Goal: Check status: Check status

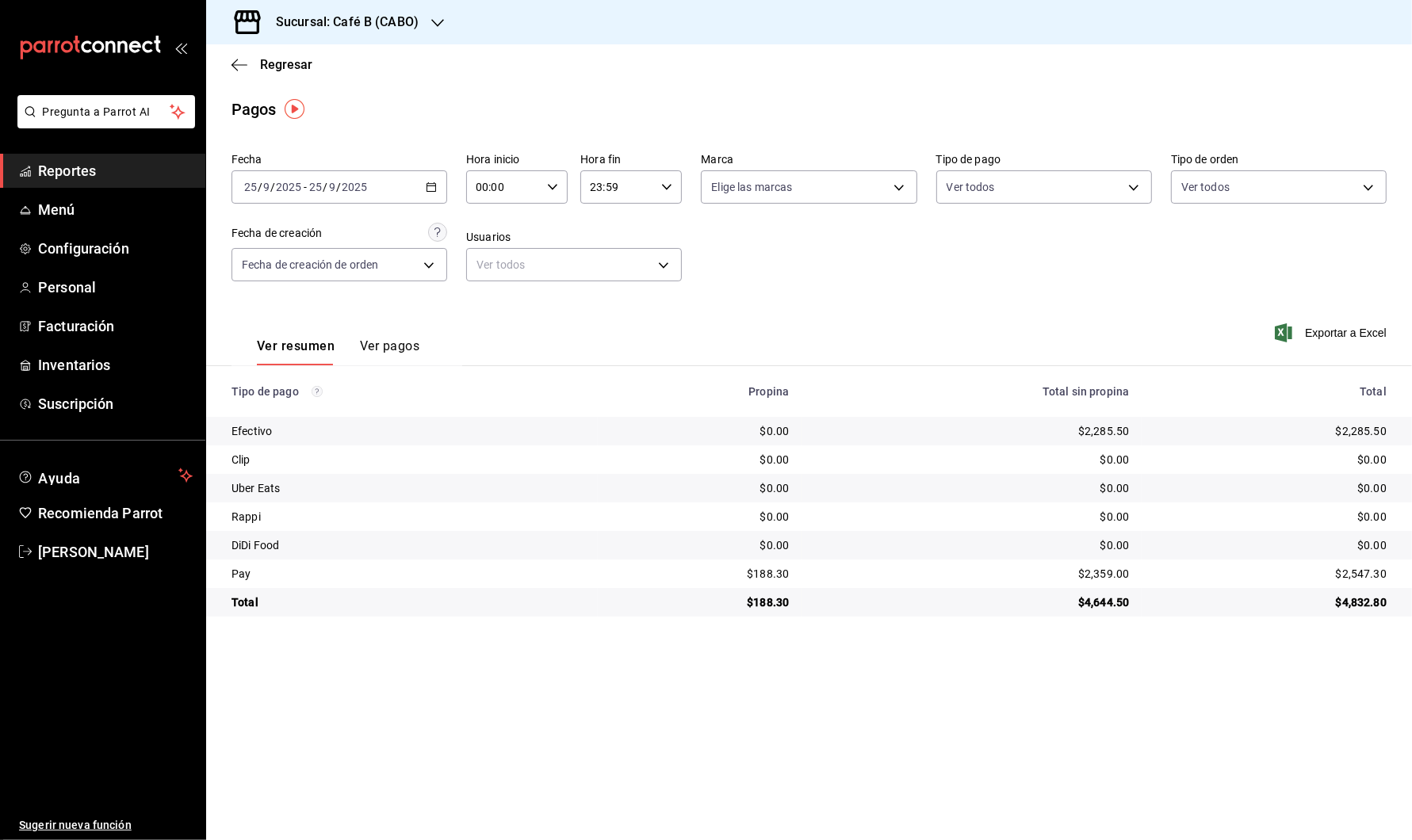
click at [433, 183] on \(Stroke\) "button" at bounding box center [431, 187] width 10 height 9
click at [326, 399] on li "Rango de fechas" at bounding box center [306, 413] width 148 height 36
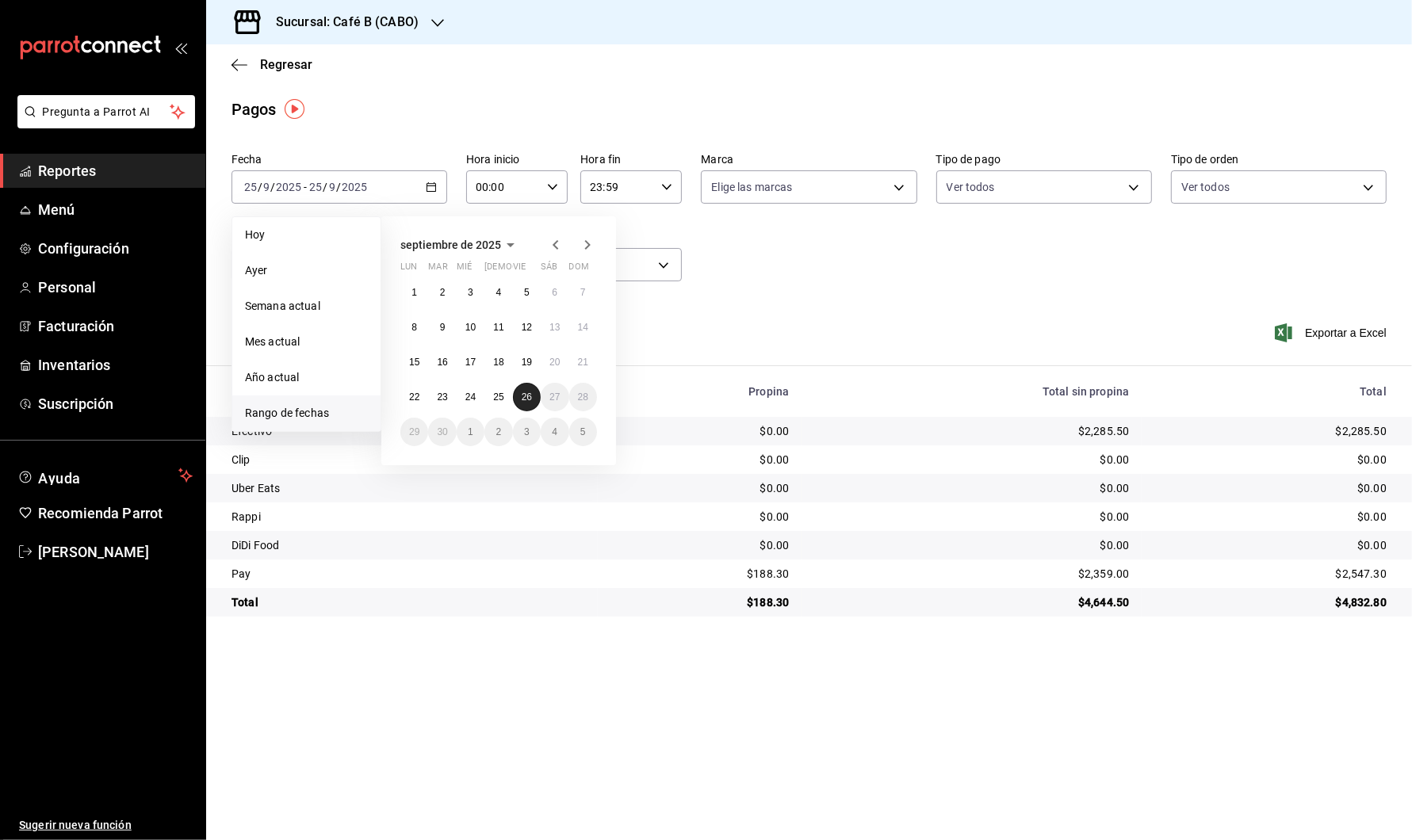
click at [526, 397] on abbr "26" at bounding box center [527, 397] width 10 height 11
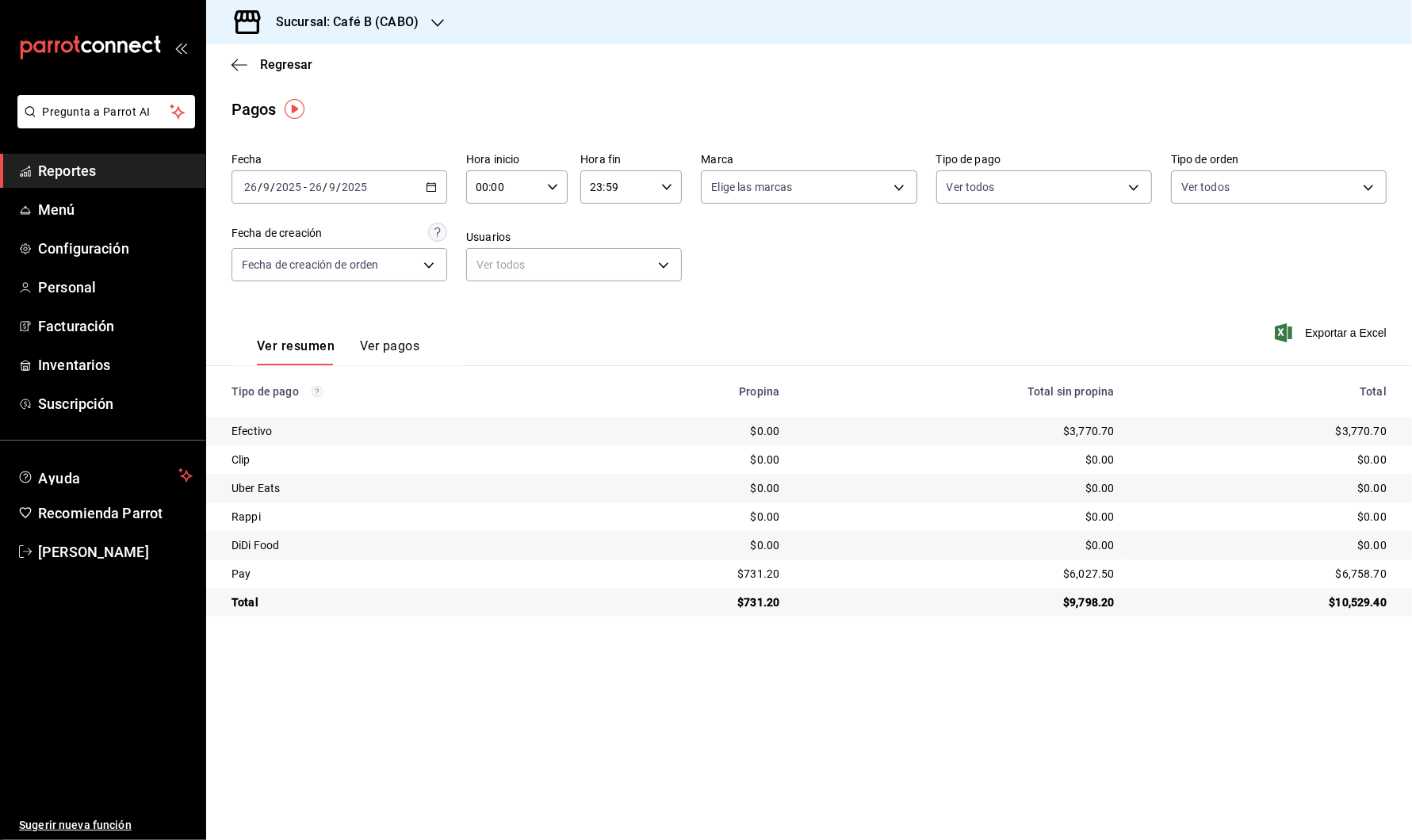
click at [415, 185] on div "[DATE] [DATE] - [DATE] [DATE]" at bounding box center [339, 187] width 216 height 33
click at [418, 19] on div "Sucursal: Café B (CABO)" at bounding box center [334, 22] width 232 height 44
click at [389, 107] on div "Café B (CDMX)" at bounding box center [324, 104] width 212 height 16
click at [424, 196] on div "[DATE] [DATE] - [DATE] [DATE]" at bounding box center [339, 187] width 216 height 33
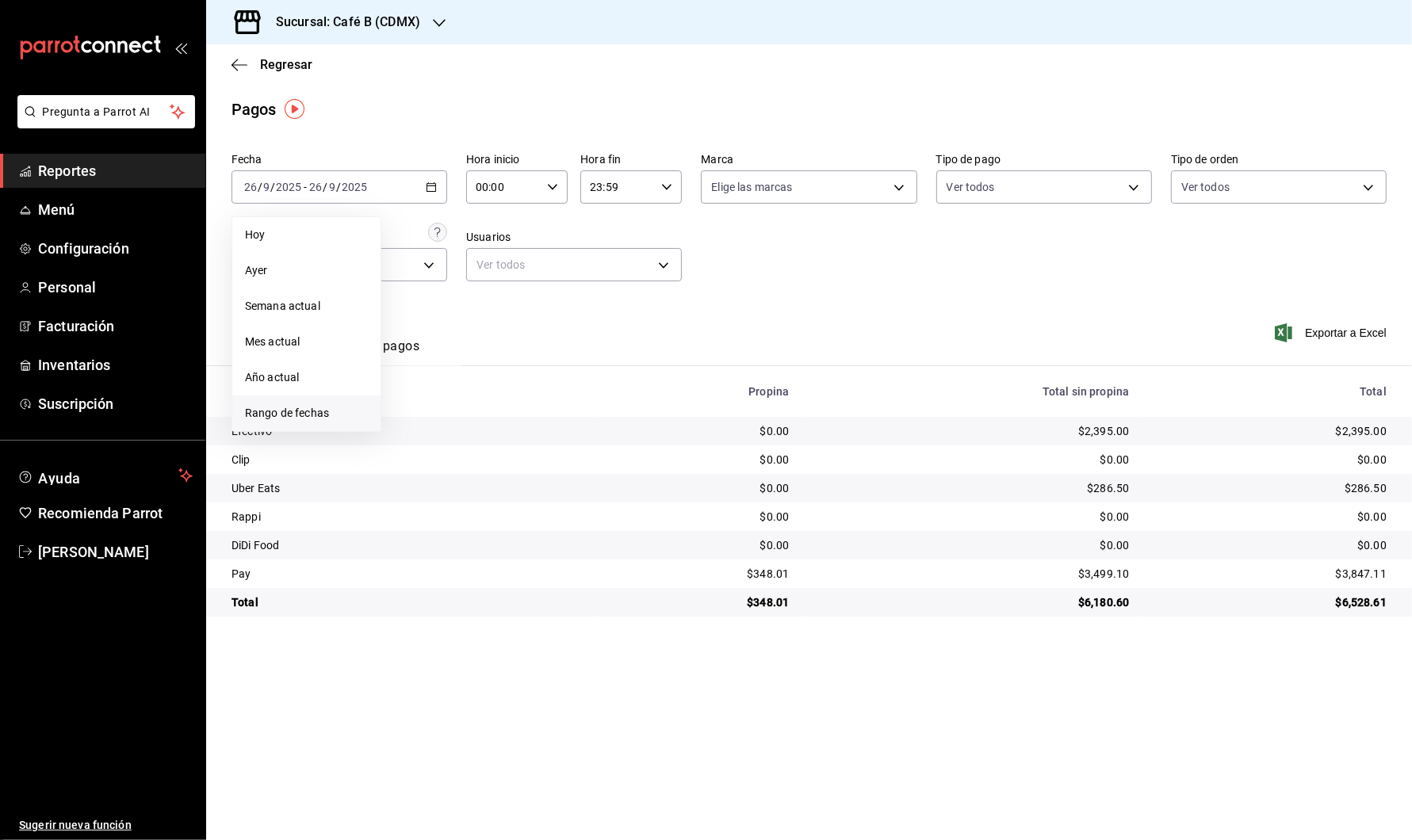
click at [311, 396] on li "Rango de fechas" at bounding box center [306, 413] width 148 height 36
click at [418, 291] on button "1" at bounding box center [415, 292] width 28 height 29
click at [528, 396] on abbr "26" at bounding box center [527, 397] width 10 height 11
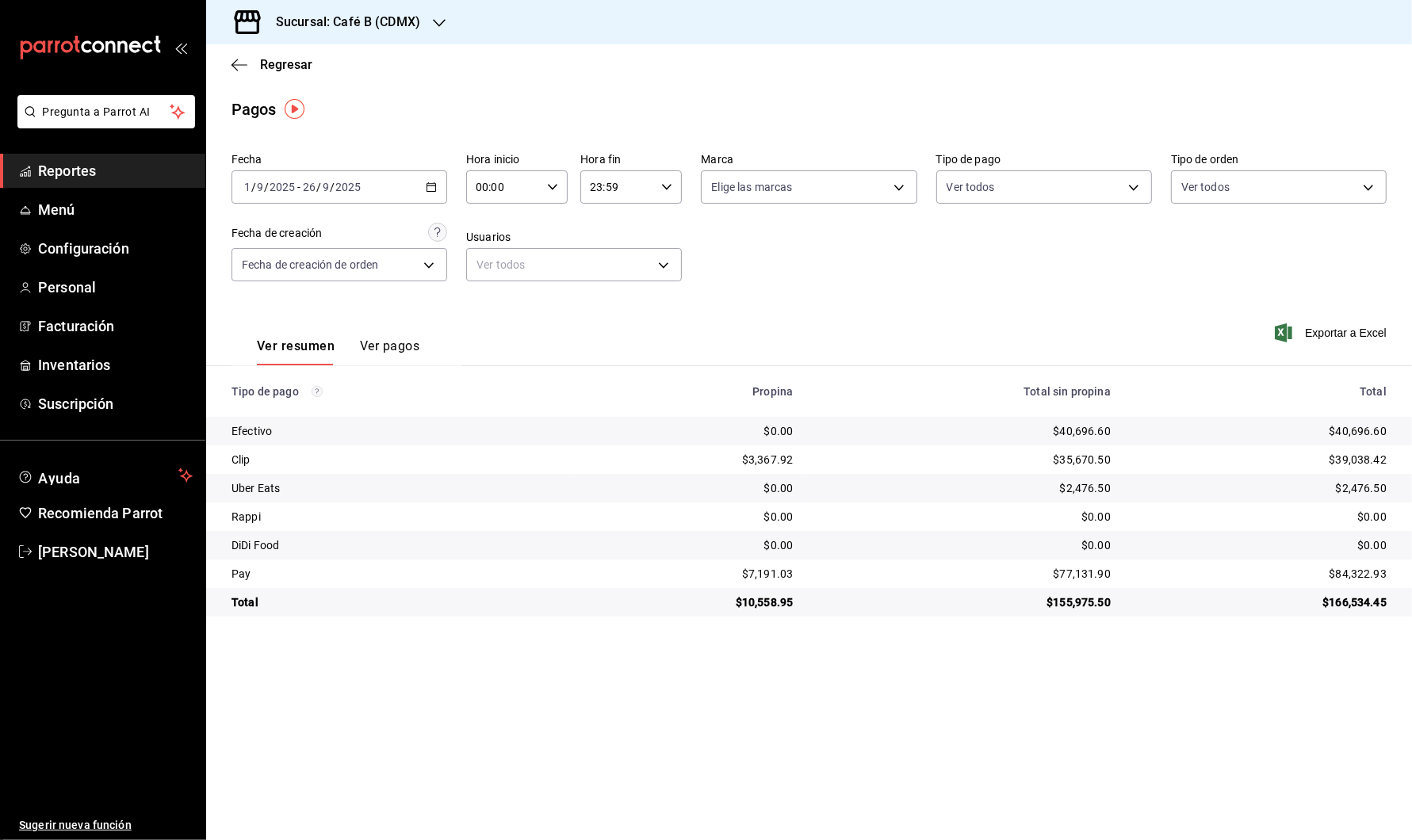
click at [412, 176] on div "[DATE] [DATE] - [DATE] [DATE]" at bounding box center [339, 187] width 216 height 33
click at [414, 22] on h3 "Sucursal: Café B (CDMX)" at bounding box center [342, 23] width 157 height 19
click at [387, 74] on div "Café B (CABO)" at bounding box center [324, 68] width 212 height 16
